Goal: Task Accomplishment & Management: Use online tool/utility

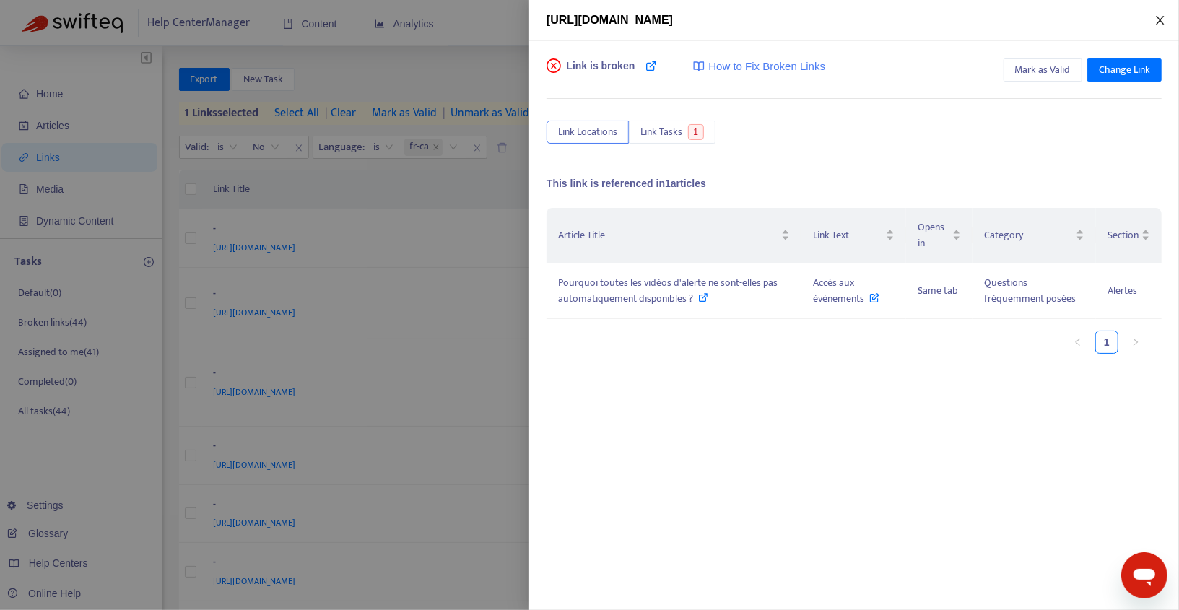
click at [1158, 17] on icon "close" at bounding box center [1160, 20] width 12 height 12
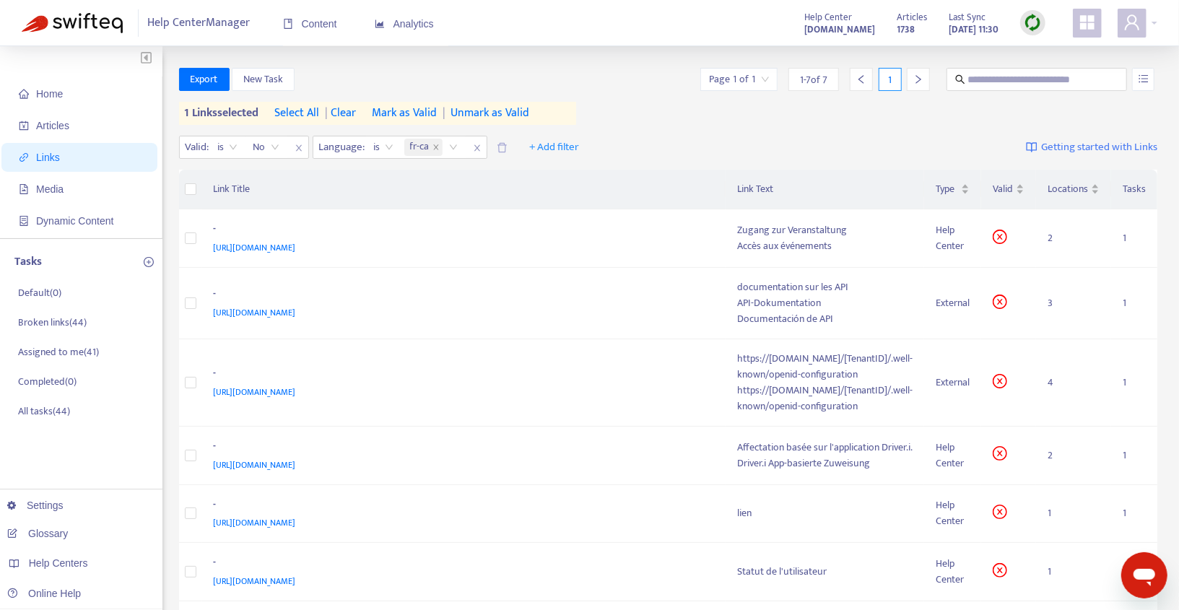
click at [1023, 28] on div at bounding box center [1032, 22] width 25 height 25
click at [1051, 53] on link "Quick Sync" at bounding box center [1061, 52] width 61 height 17
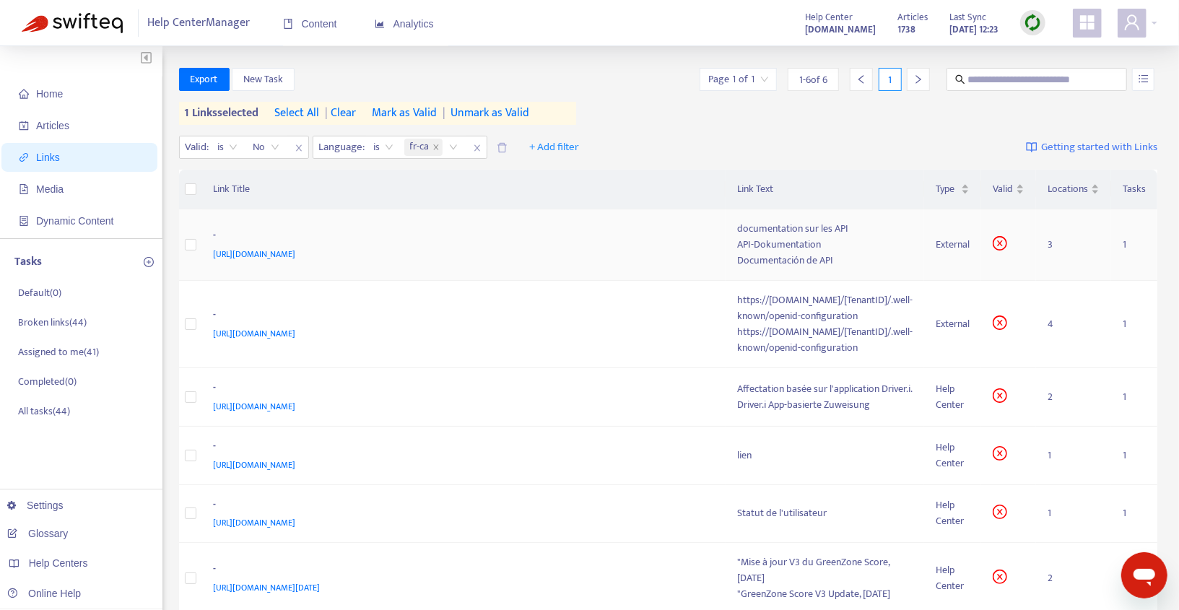
click at [604, 258] on div "[URL][DOMAIN_NAME]" at bounding box center [461, 254] width 495 height 16
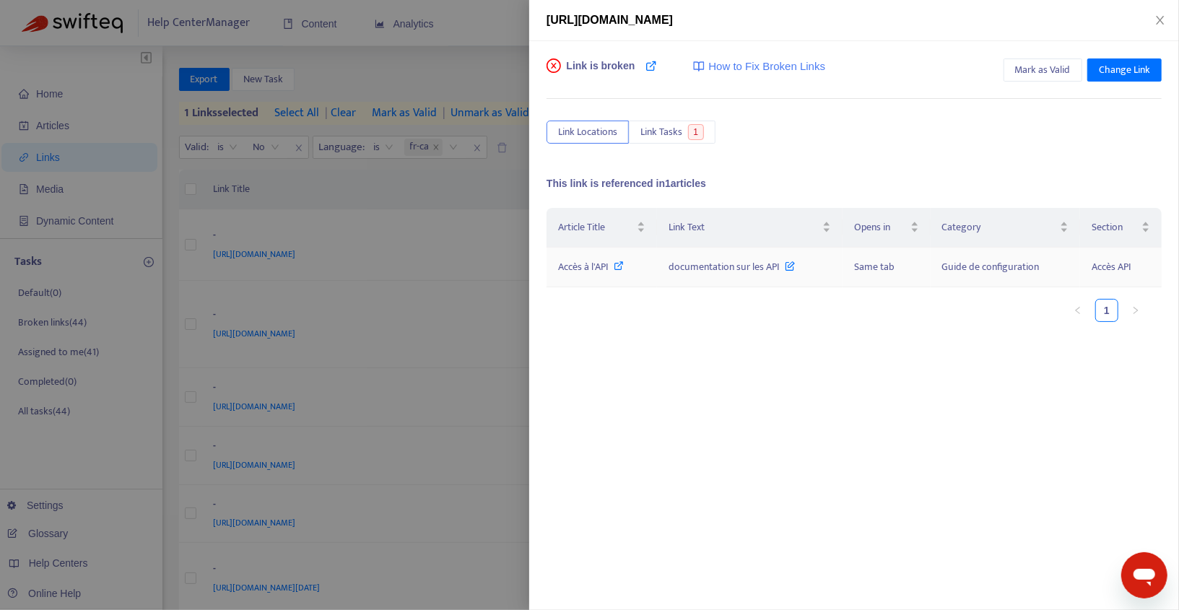
click at [621, 261] on icon at bounding box center [619, 266] width 10 height 10
click at [1133, 74] on span "Change Link" at bounding box center [1124, 70] width 51 height 16
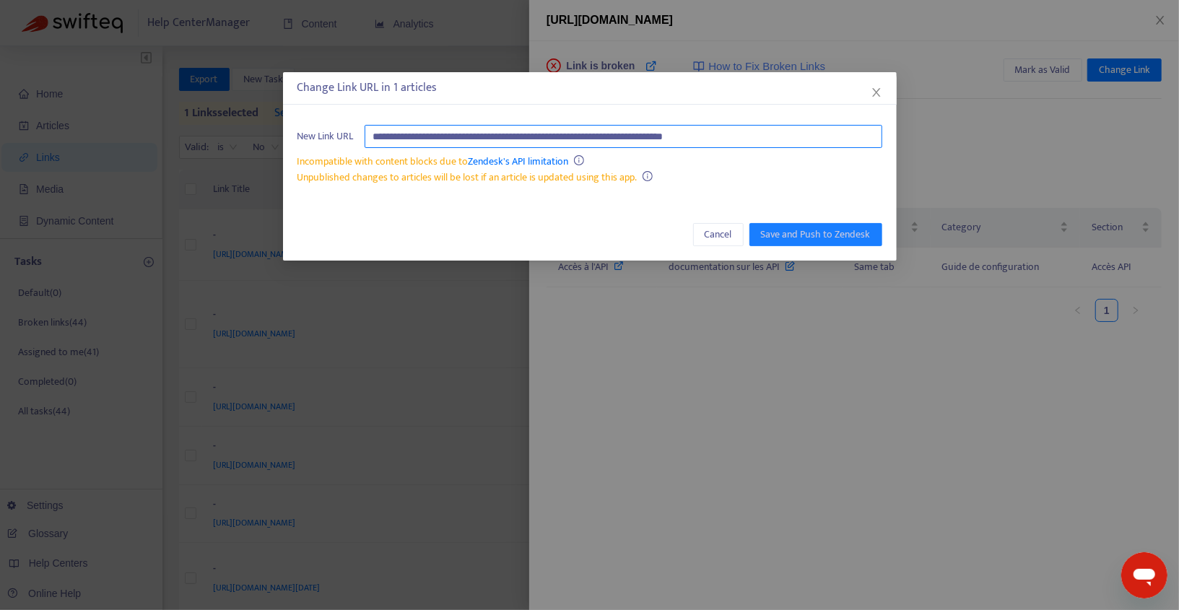
click at [816, 134] on input "**********" at bounding box center [623, 136] width 518 height 23
paste input "text"
type input "**********"
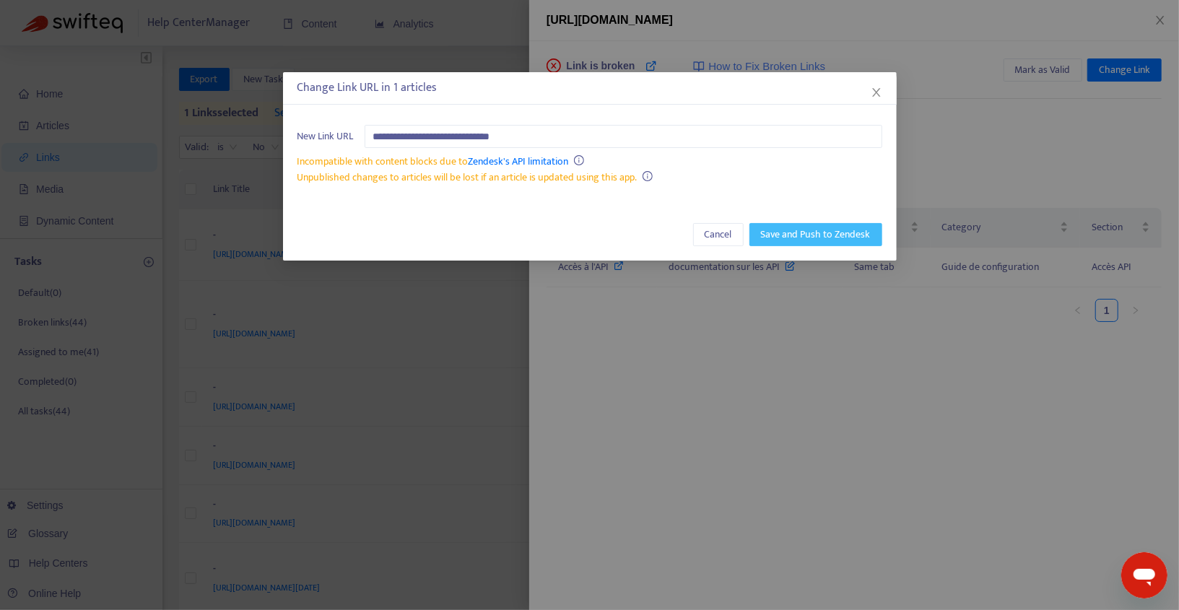
click at [780, 233] on span "Save and Push to Zendesk" at bounding box center [816, 235] width 110 height 16
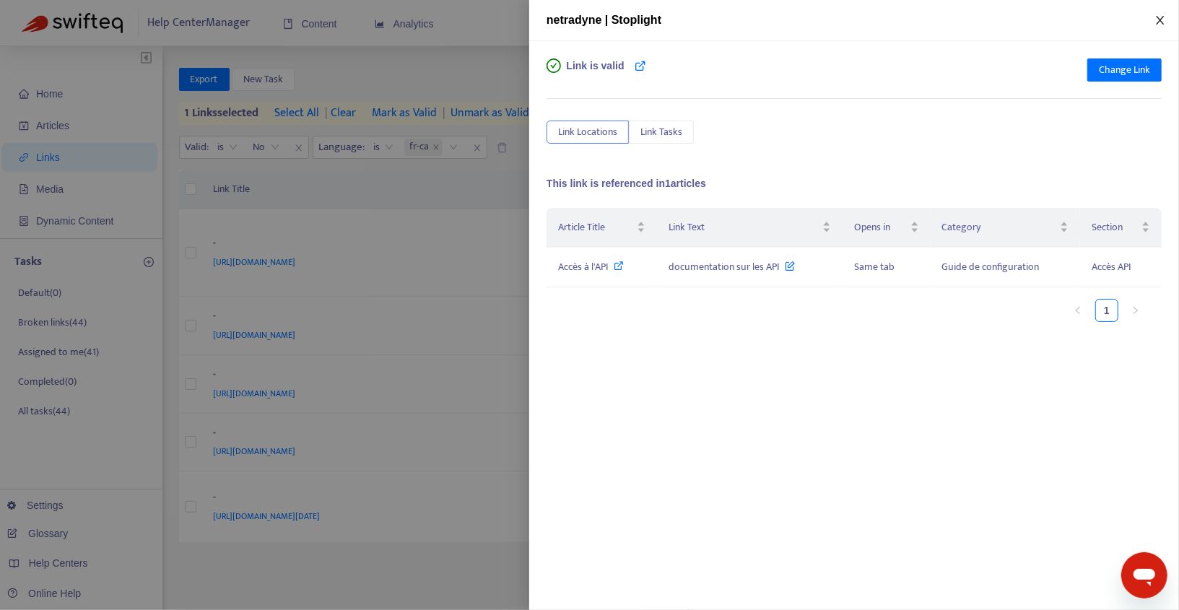
click at [1158, 22] on icon "close" at bounding box center [1160, 20] width 8 height 9
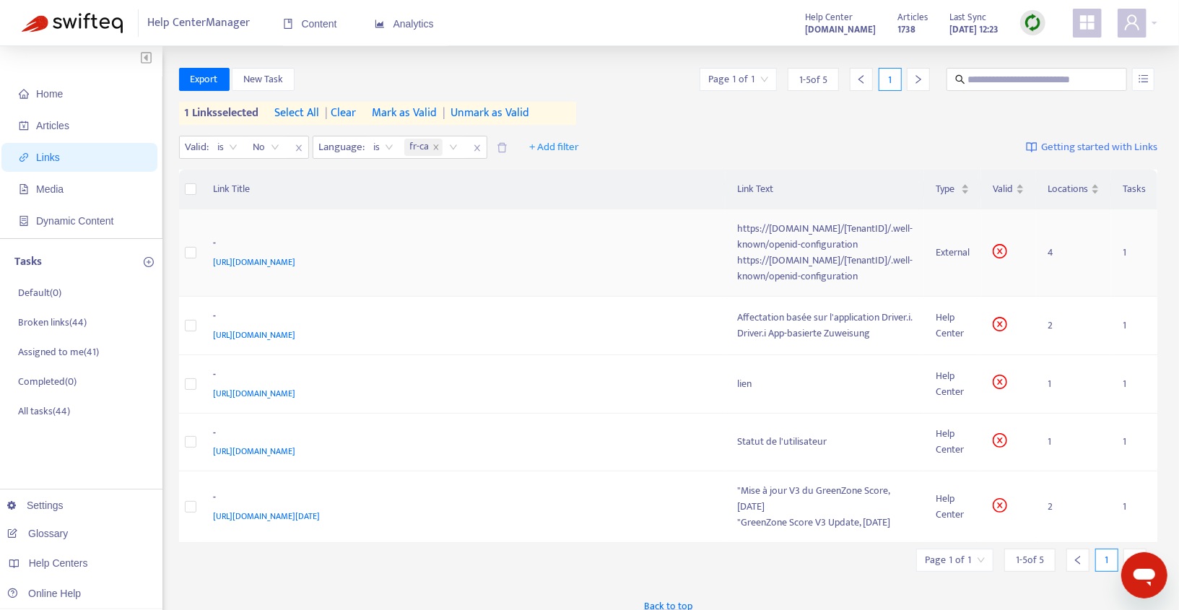
click at [295, 227] on td "- [URL][DOMAIN_NAME]" at bounding box center [464, 252] width 524 height 87
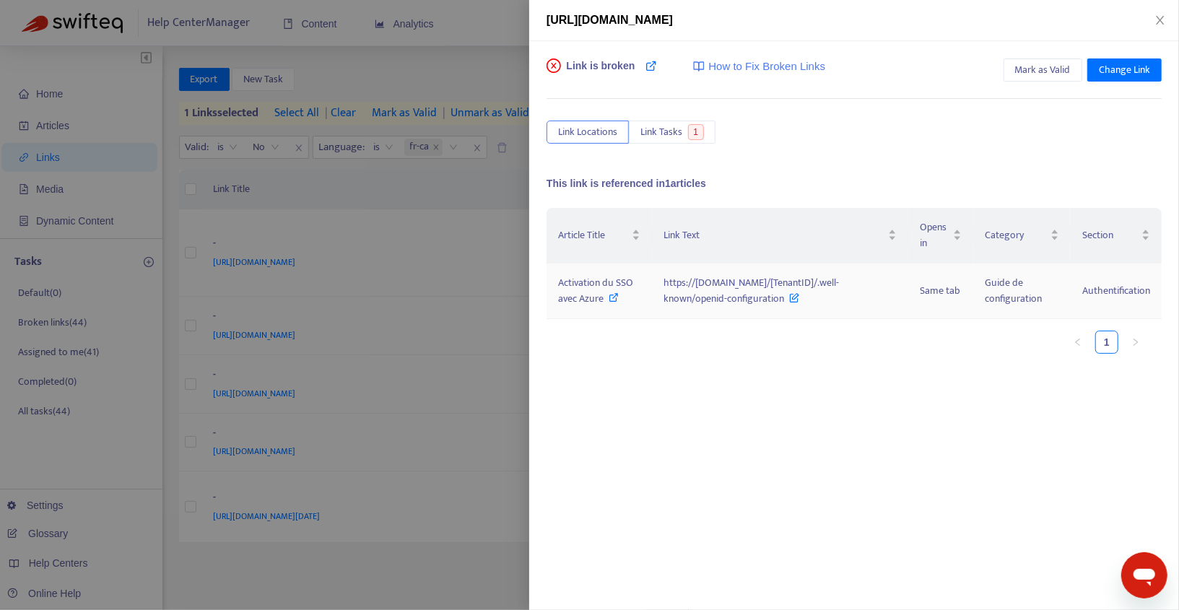
click at [609, 302] on icon at bounding box center [614, 297] width 10 height 10
click at [1041, 59] on button "Mark as Valid" at bounding box center [1042, 69] width 79 height 23
click at [1156, 20] on icon "close" at bounding box center [1160, 20] width 12 height 12
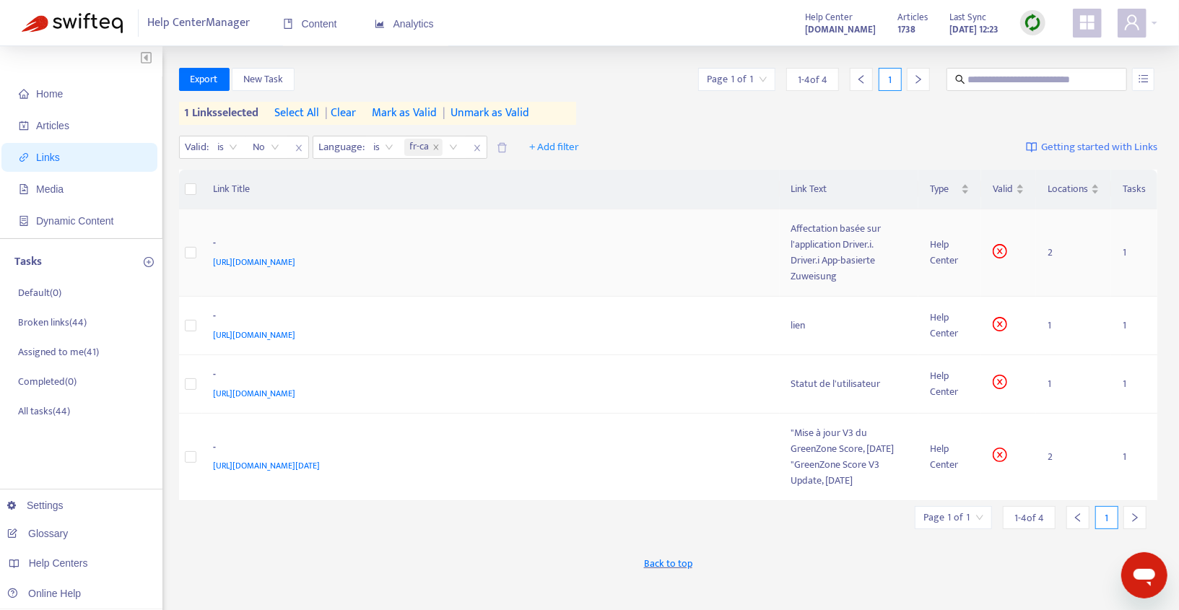
click at [573, 244] on div "-" at bounding box center [488, 244] width 549 height 19
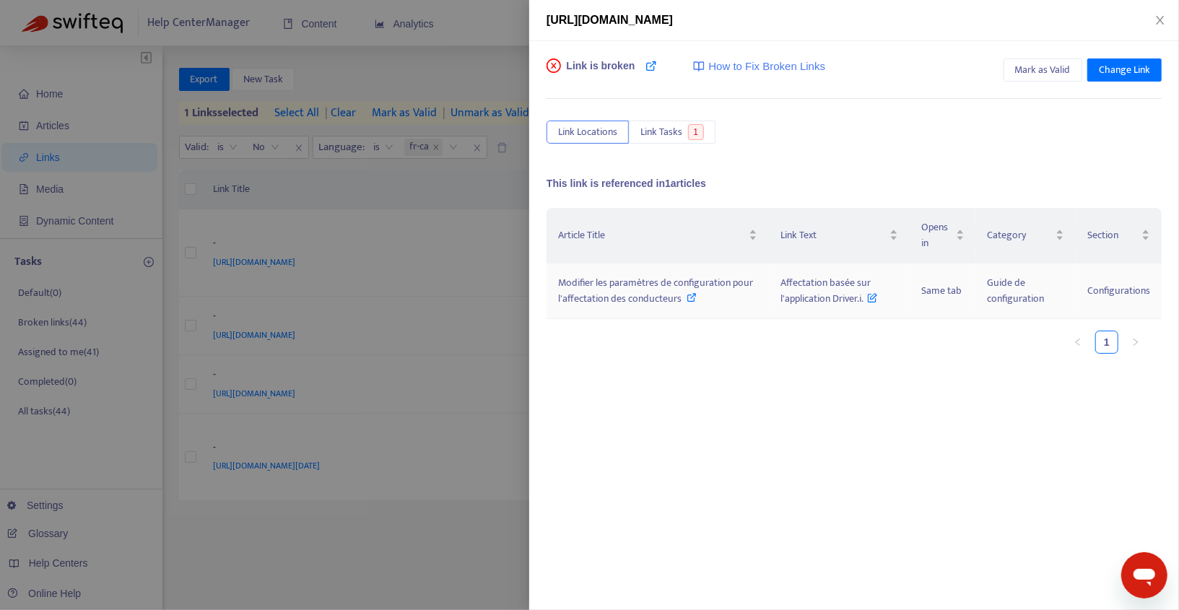
click at [689, 297] on icon at bounding box center [692, 297] width 10 height 10
click at [1153, 21] on button "Close" at bounding box center [1160, 21] width 20 height 14
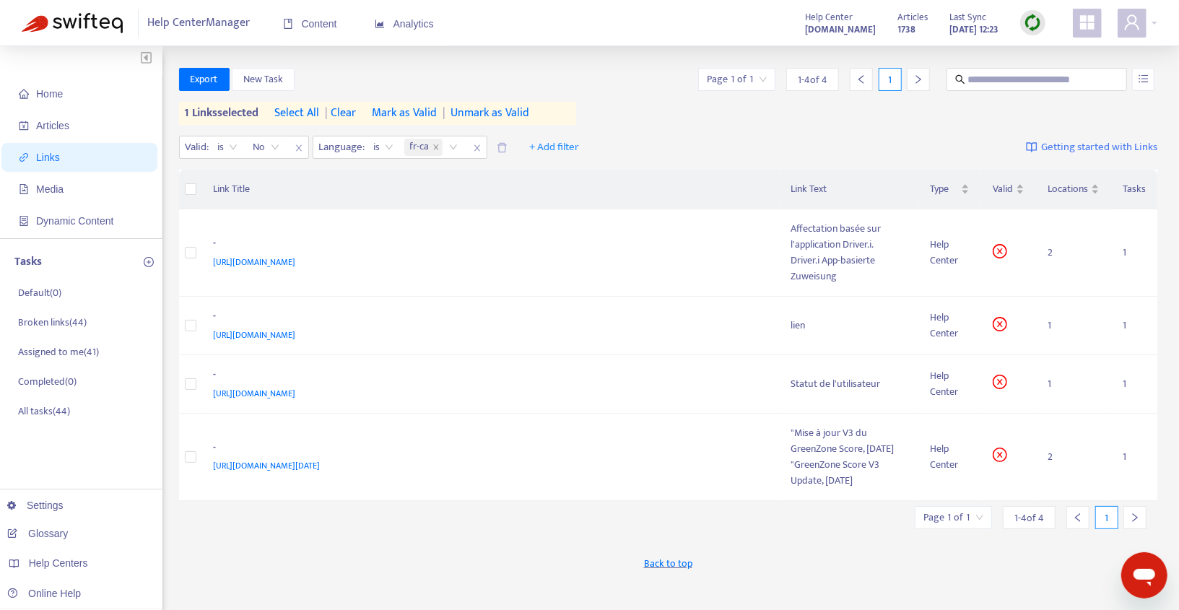
click at [1032, 25] on img at bounding box center [1032, 23] width 18 height 18
click at [1041, 55] on link "Quick Sync" at bounding box center [1061, 52] width 61 height 17
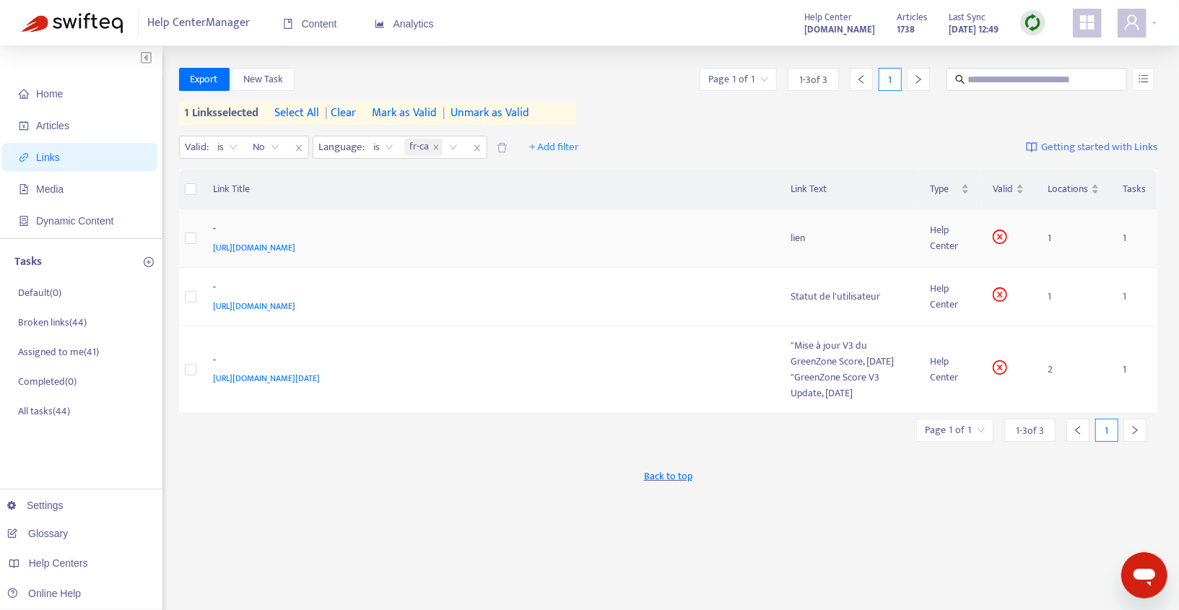
click at [609, 254] on div "[URL][DOMAIN_NAME]" at bounding box center [488, 248] width 549 height 16
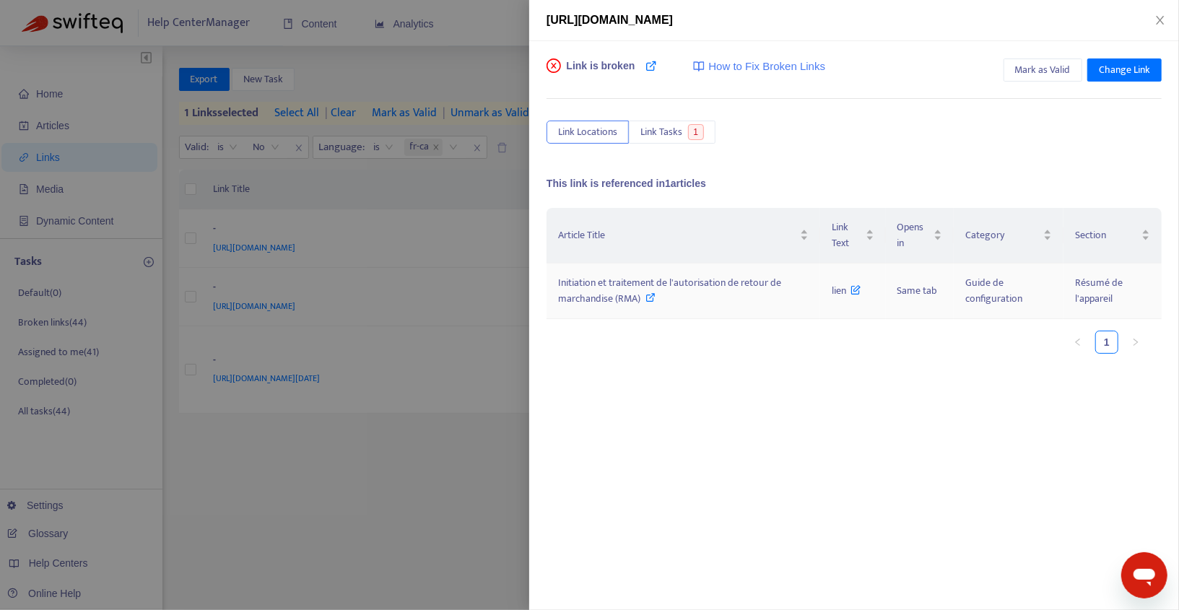
click at [653, 296] on icon at bounding box center [651, 297] width 10 height 10
click at [1134, 71] on span "Change Link" at bounding box center [1124, 70] width 51 height 16
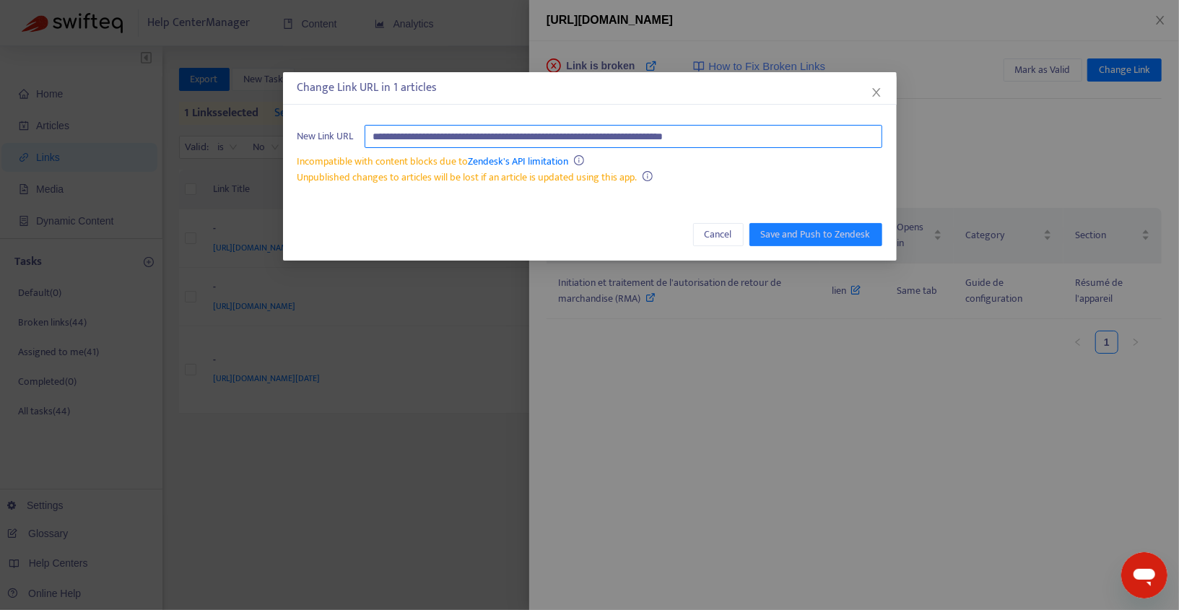
click at [783, 141] on input "**********" at bounding box center [623, 136] width 518 height 23
paste input "text"
type input "**********"
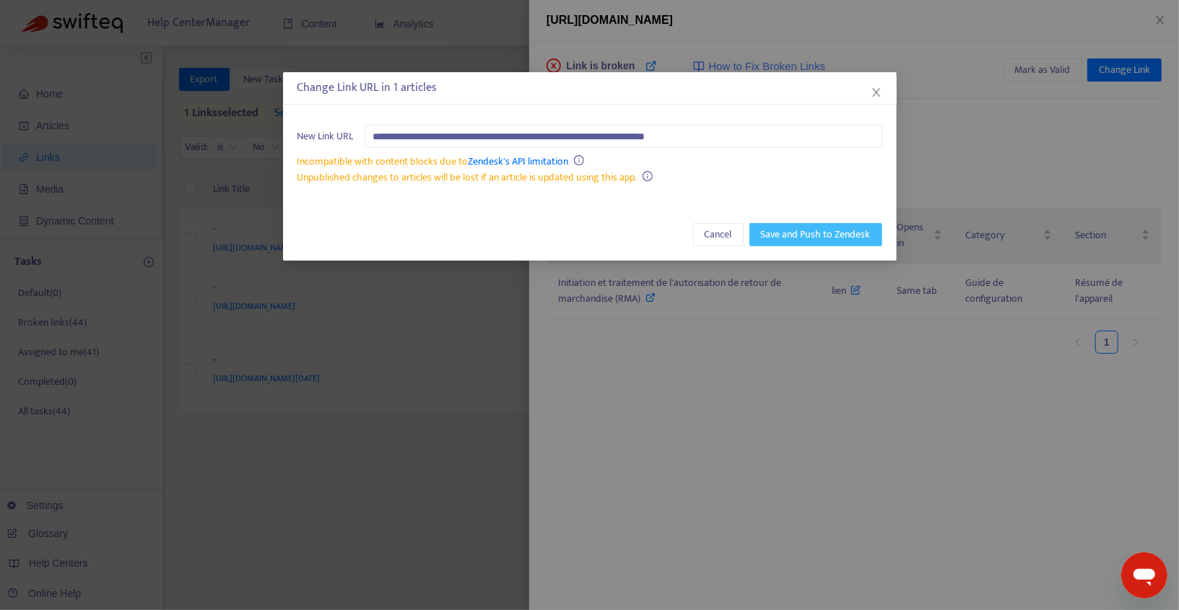
click at [854, 233] on span "Save and Push to Zendesk" at bounding box center [816, 235] width 110 height 16
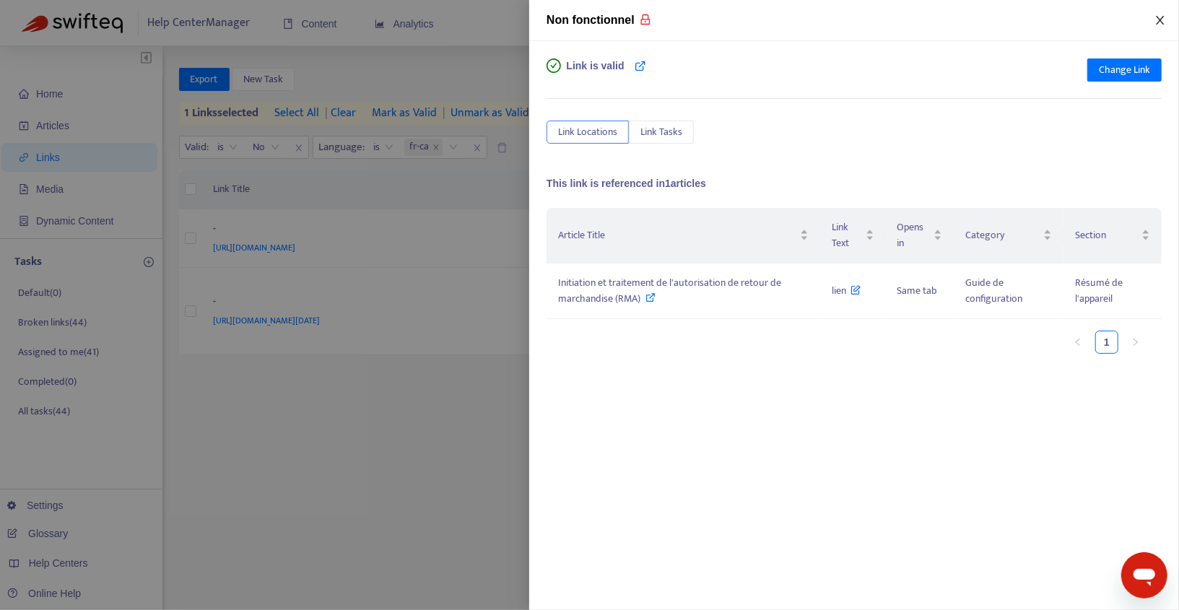
click at [1156, 16] on icon "close" at bounding box center [1160, 20] width 8 height 9
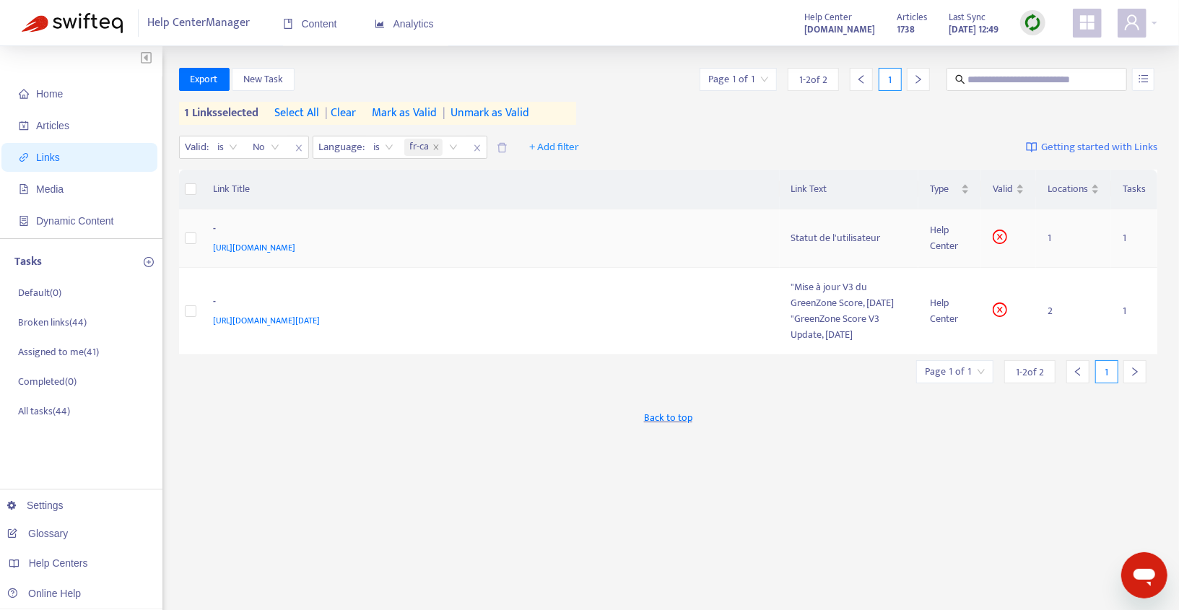
click at [612, 245] on div "[URL][DOMAIN_NAME]" at bounding box center [488, 248] width 549 height 16
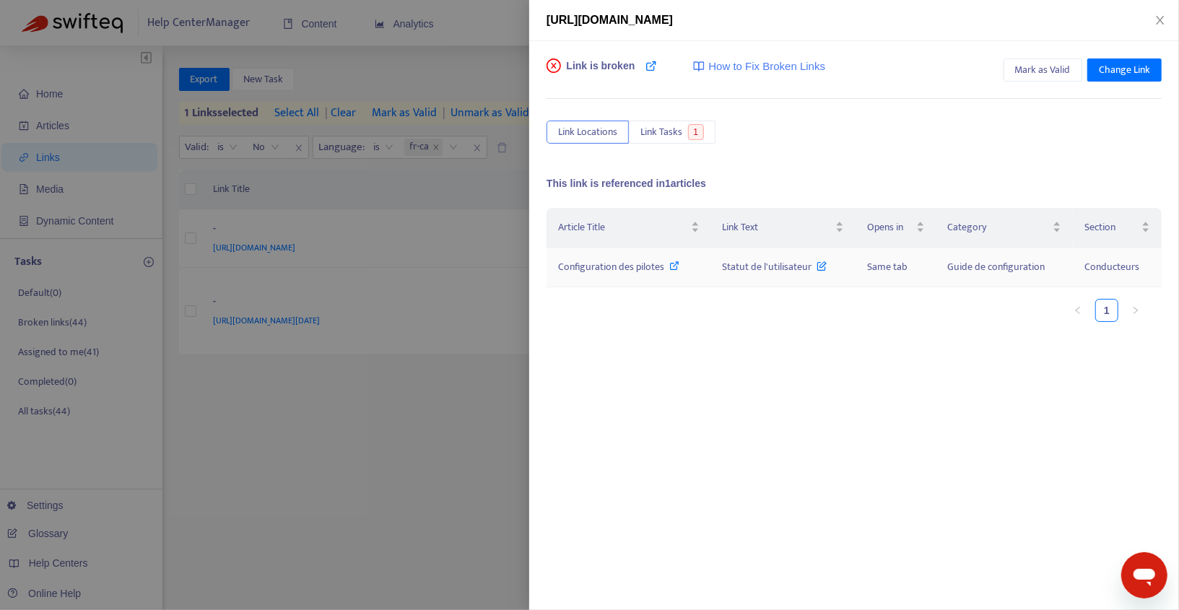
click at [668, 259] on div "Configuration des pilotes" at bounding box center [628, 267] width 141 height 16
click at [1156, 27] on div "[URL][DOMAIN_NAME]" at bounding box center [853, 20] width 615 height 17
click at [1156, 12] on div "[URL][DOMAIN_NAME]" at bounding box center [853, 20] width 615 height 17
click at [1160, 17] on icon "close" at bounding box center [1160, 20] width 12 height 12
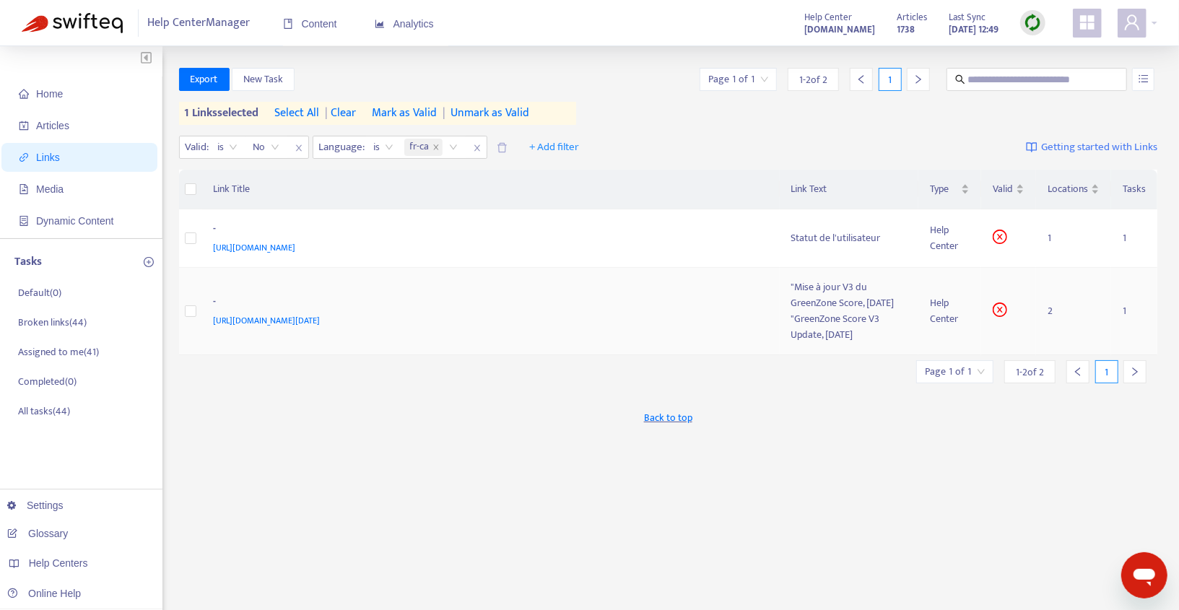
click at [696, 313] on div "-" at bounding box center [488, 303] width 549 height 19
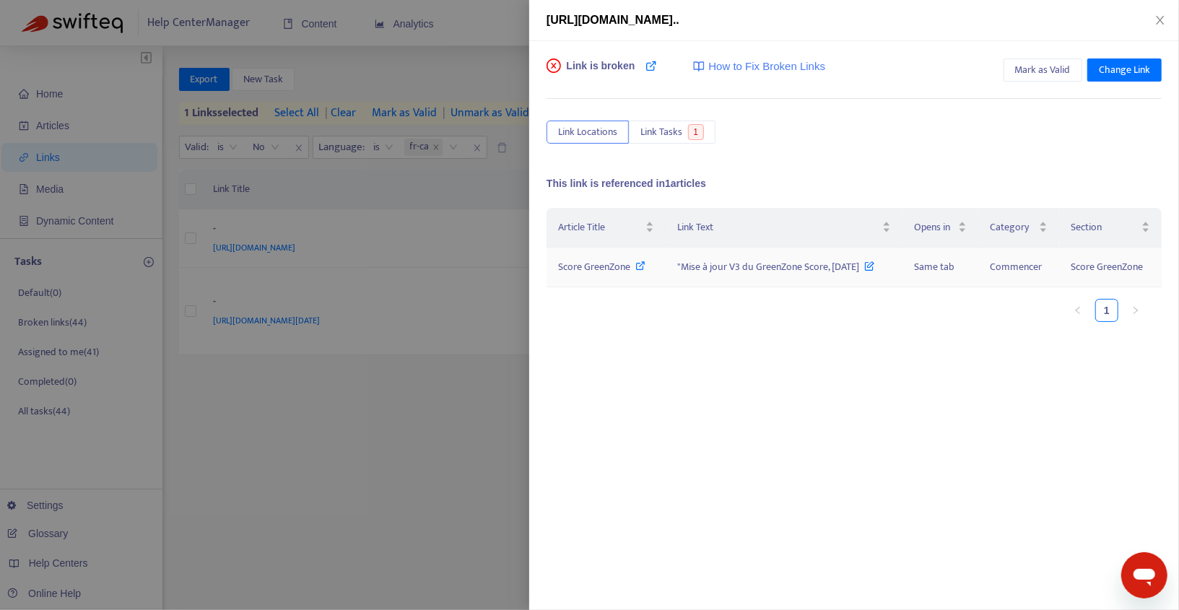
click at [617, 267] on span "Score GreenZone" at bounding box center [594, 266] width 72 height 17
click at [1163, 29] on div "[URL][DOMAIN_NAME].." at bounding box center [854, 20] width 650 height 41
click at [1159, 19] on icon "close" at bounding box center [1160, 20] width 8 height 9
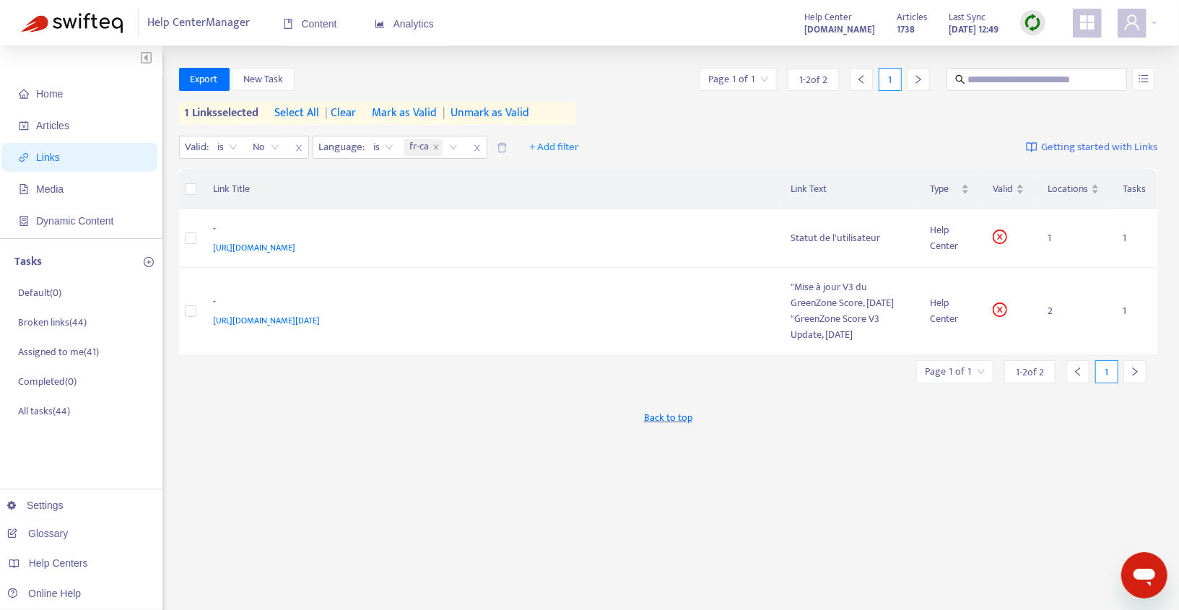
click at [1026, 29] on img at bounding box center [1032, 23] width 18 height 18
click at [1036, 56] on link "Quick Sync" at bounding box center [1061, 52] width 61 height 17
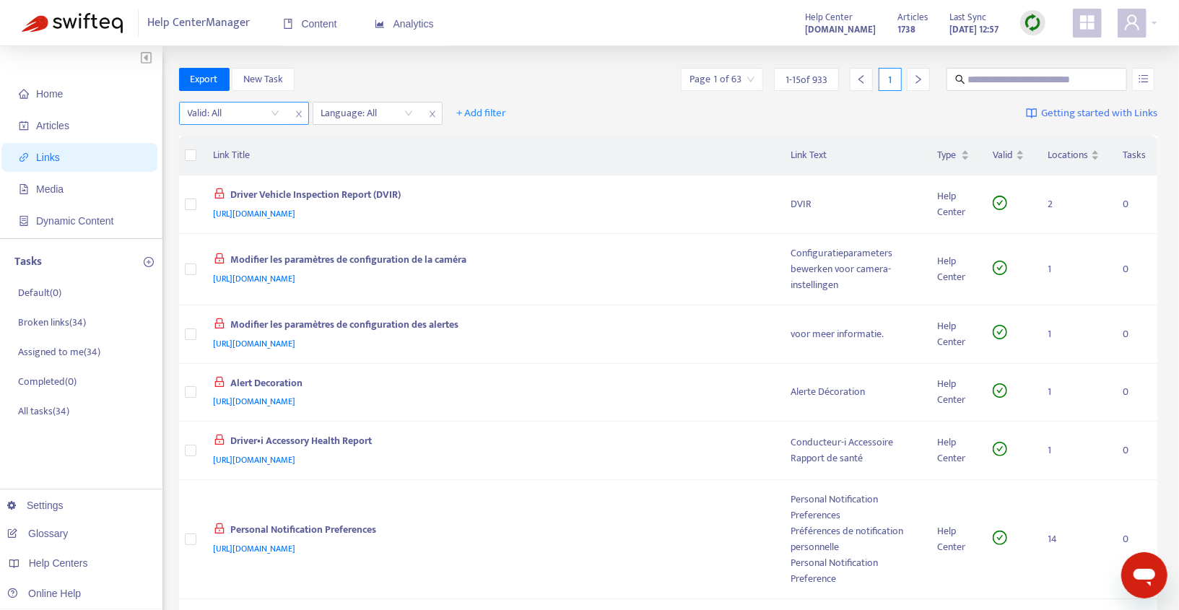
click at [261, 115] on input "search" at bounding box center [234, 113] width 92 height 22
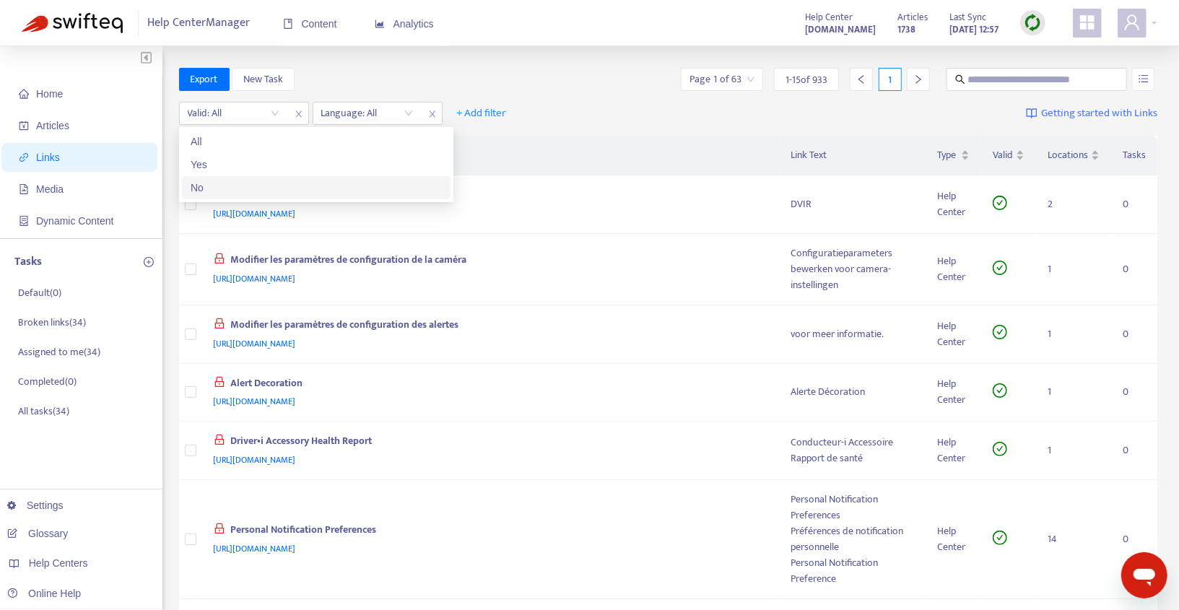
click at [256, 177] on div "No" at bounding box center [316, 187] width 268 height 23
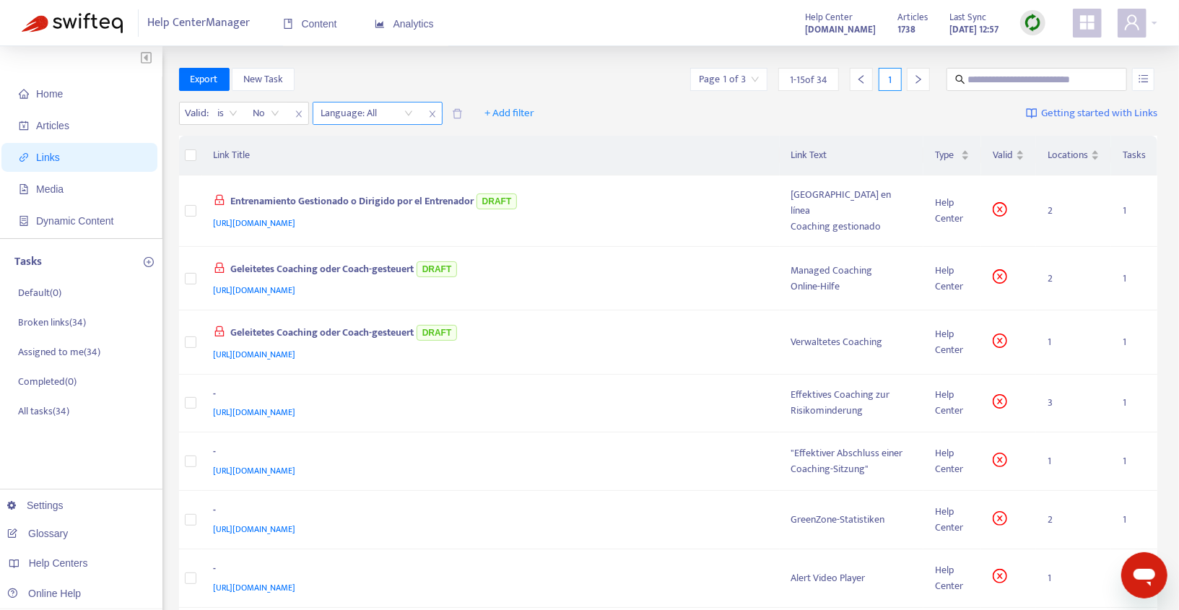
click at [408, 110] on div "Language: All" at bounding box center [367, 113] width 108 height 22
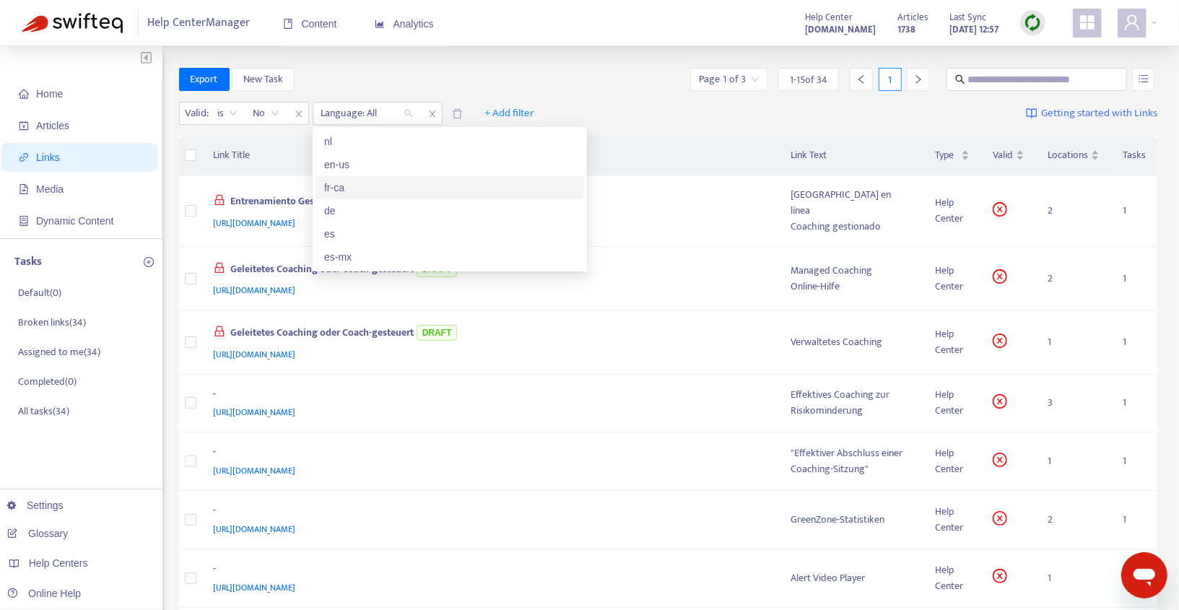
click at [391, 191] on div "fr-ca" at bounding box center [449, 188] width 251 height 16
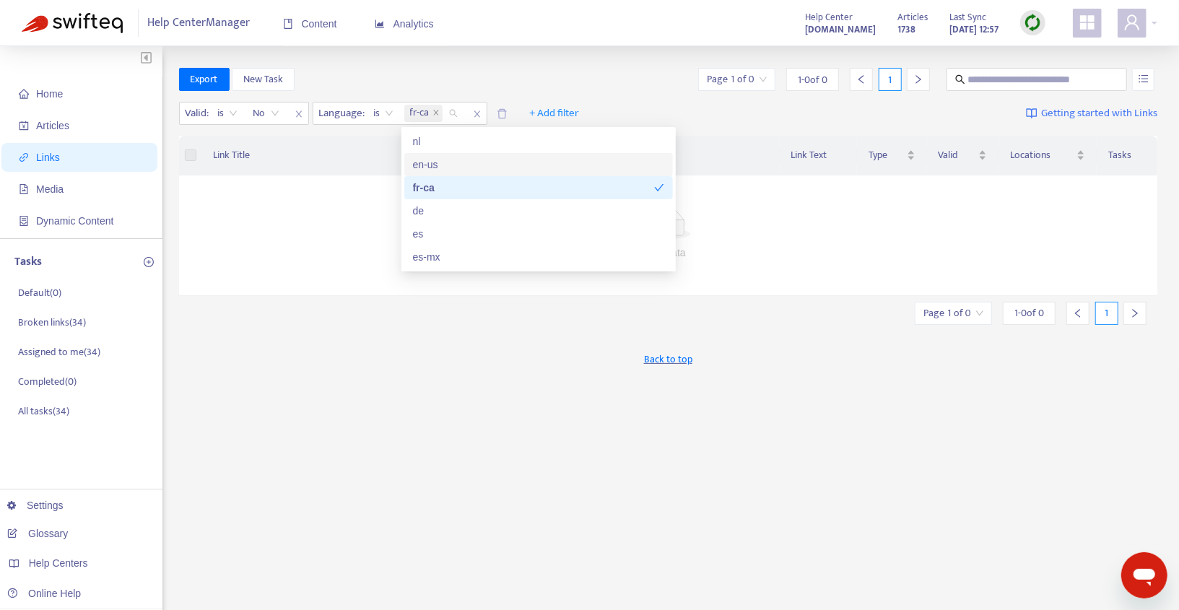
click at [426, 162] on div "en-us" at bounding box center [538, 165] width 251 height 16
click at [429, 179] on div "fr-ca" at bounding box center [538, 187] width 268 height 23
click at [432, 163] on div "en-us" at bounding box center [533, 165] width 241 height 16
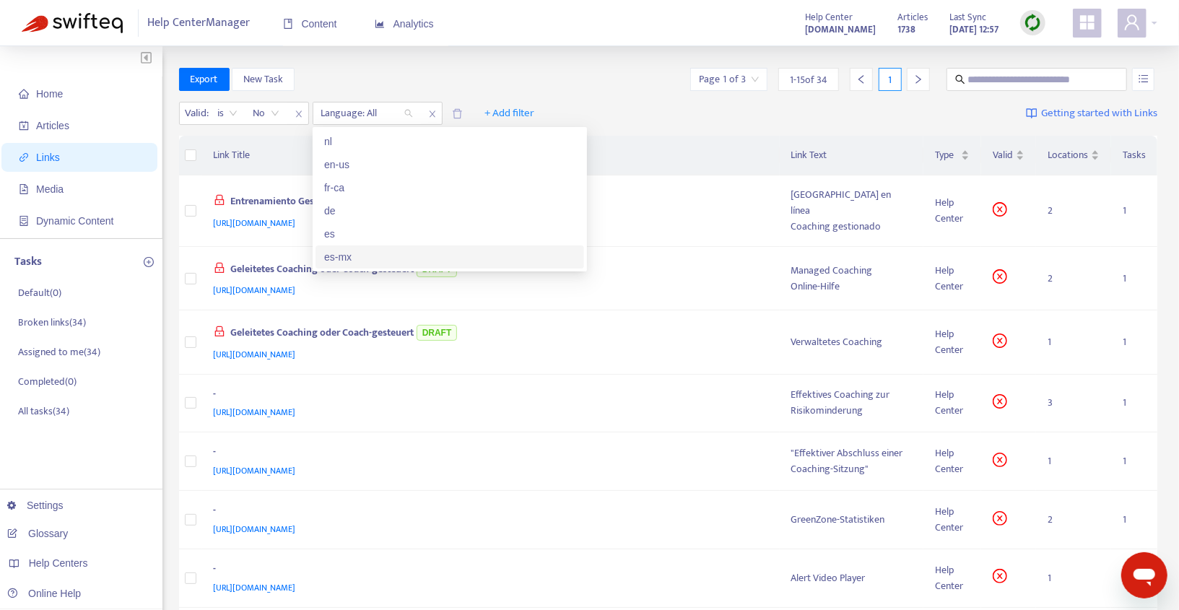
click at [385, 262] on div "es-mx" at bounding box center [449, 257] width 251 height 16
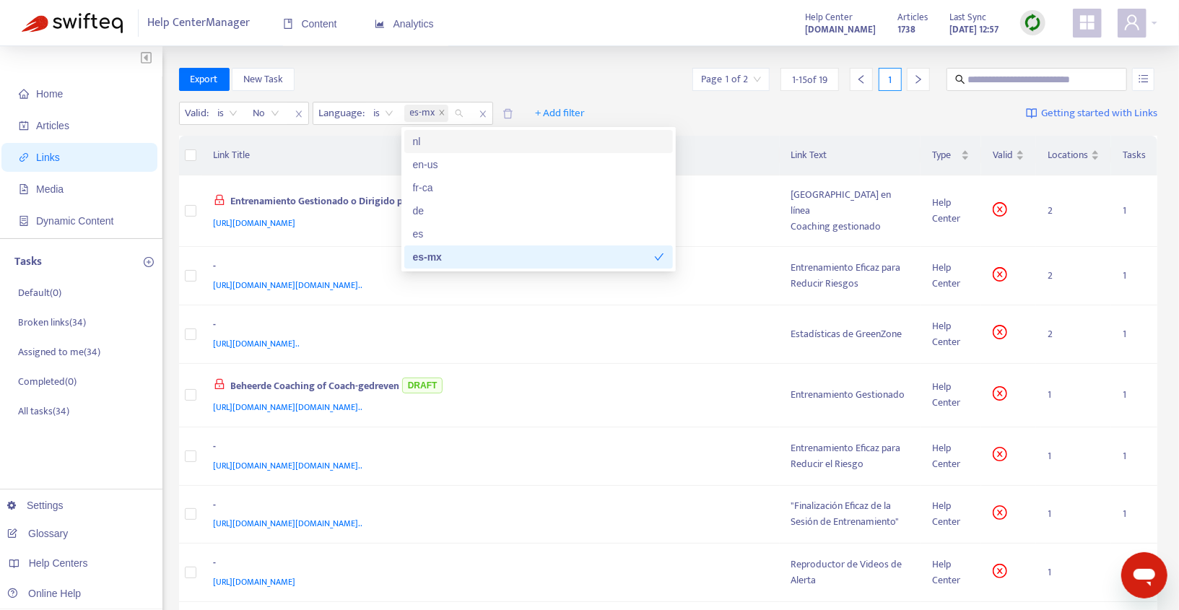
click at [675, 101] on div "Valid : is No Language : is es-mx + Add filter Getting started with Links" at bounding box center [668, 117] width 979 height 40
